Goal: Task Accomplishment & Management: Manage account settings

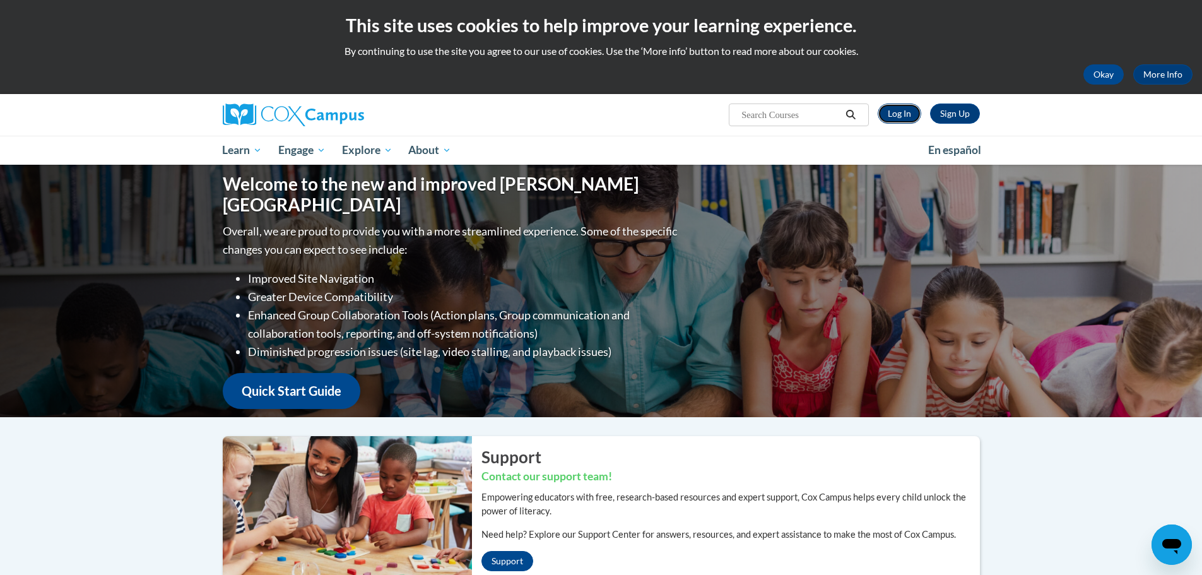
click at [903, 112] on link "Log In" at bounding box center [900, 113] width 44 height 20
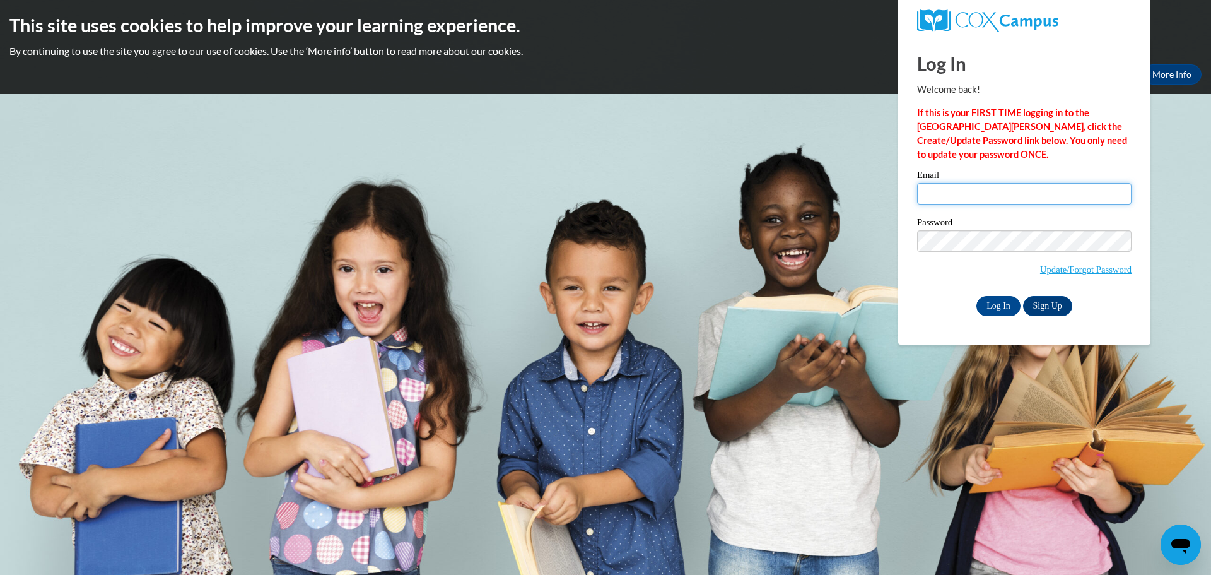
click at [997, 197] on input "Email" at bounding box center [1024, 193] width 215 height 21
type input "[PERSON_NAME][EMAIL_ADDRESS][PERSON_NAME][DOMAIN_NAME]"
click at [977, 296] on input "Log In" at bounding box center [999, 306] width 44 height 20
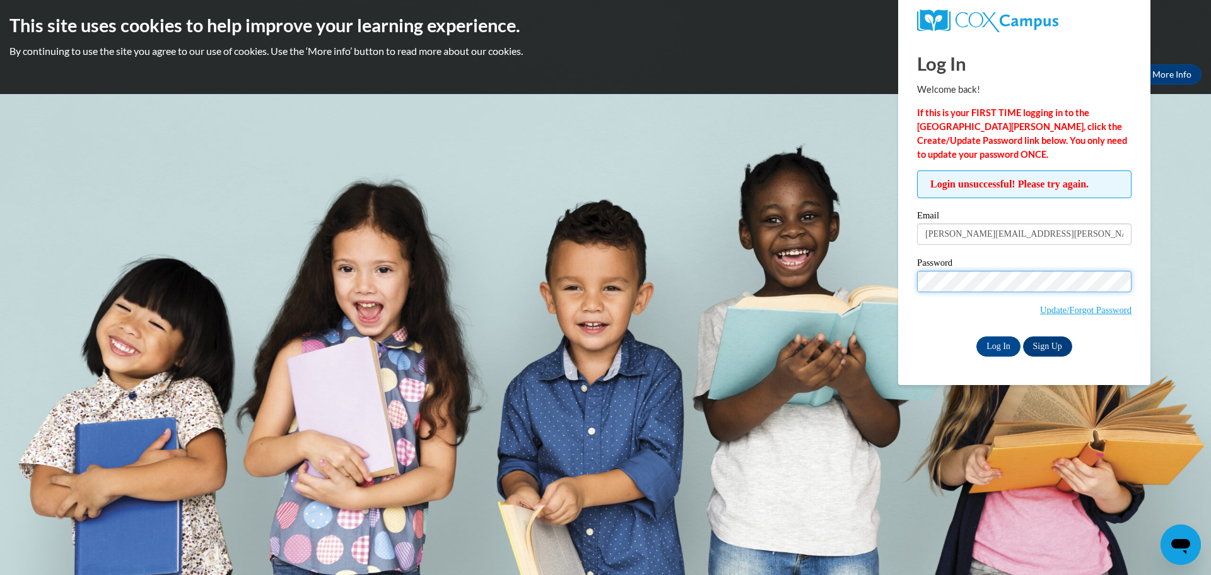
click at [977, 336] on input "Log In" at bounding box center [999, 346] width 44 height 20
